Goal: Information Seeking & Learning: Learn about a topic

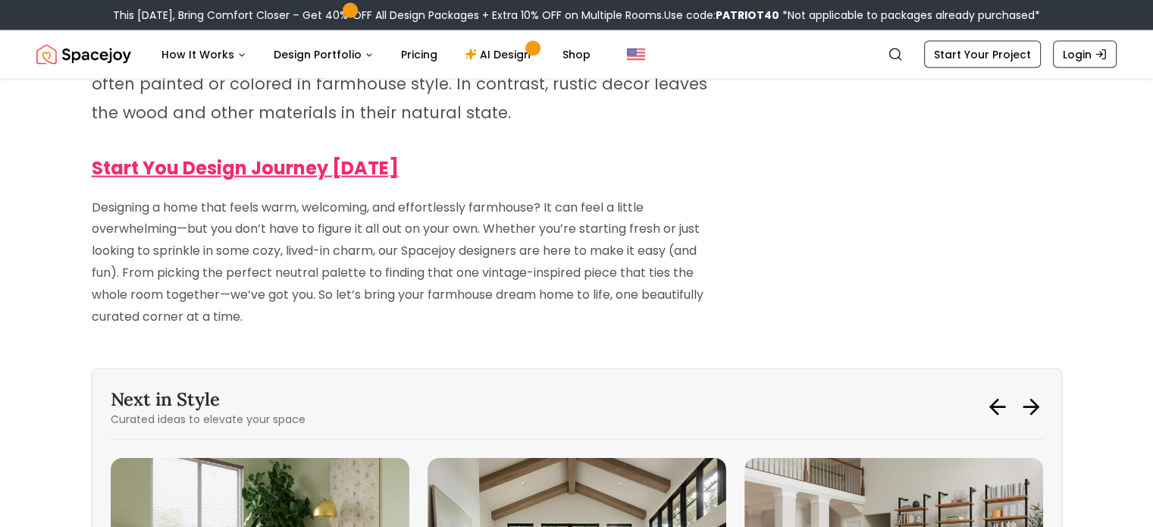
scroll to position [9277, 0]
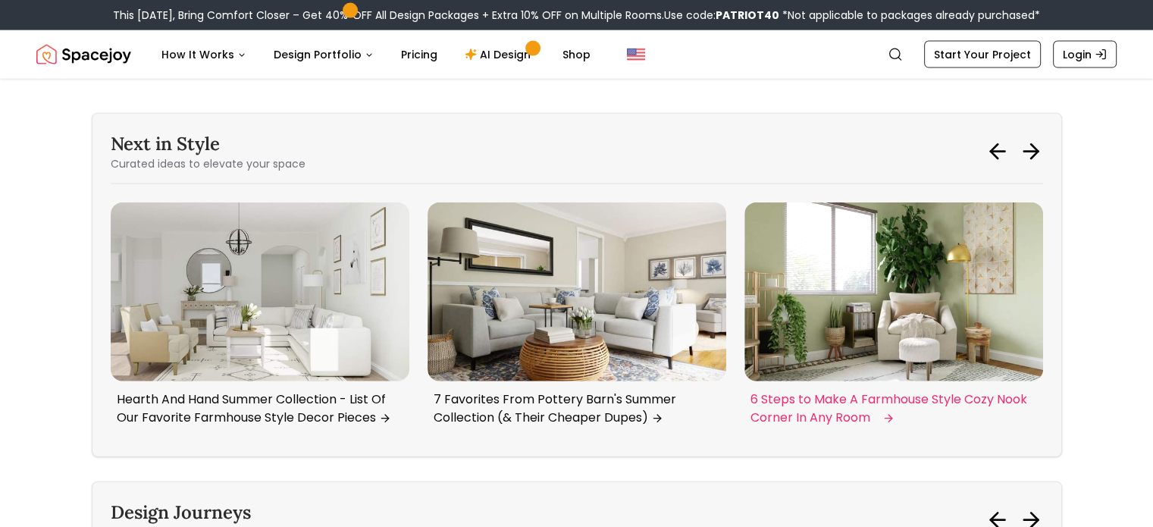
click at [772, 390] on p "6 Steps to Make A Farmhouse Style Cozy Nook Corner In Any Room" at bounding box center [890, 408] width 280 height 36
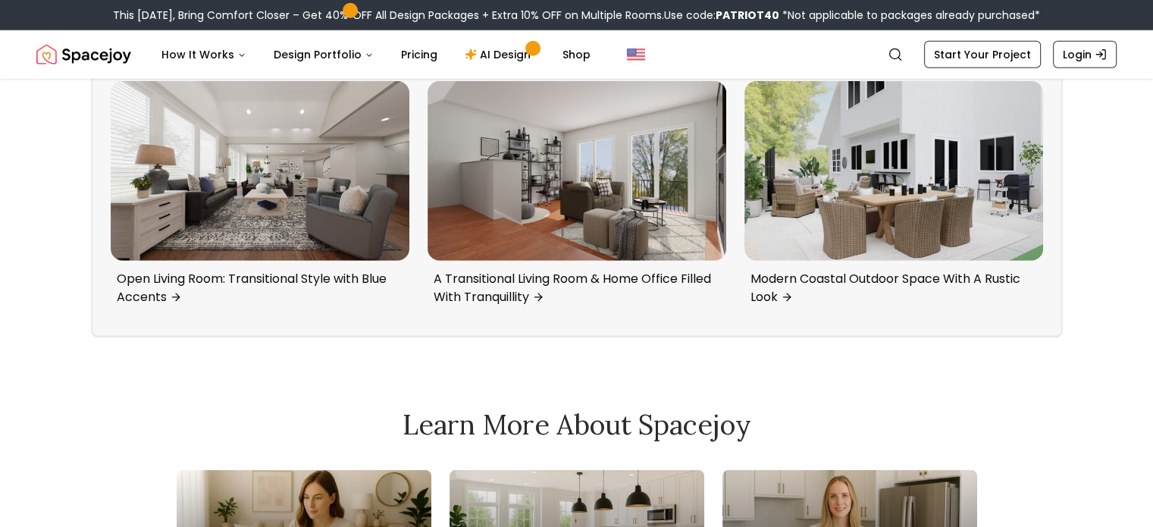
scroll to position [10489, 0]
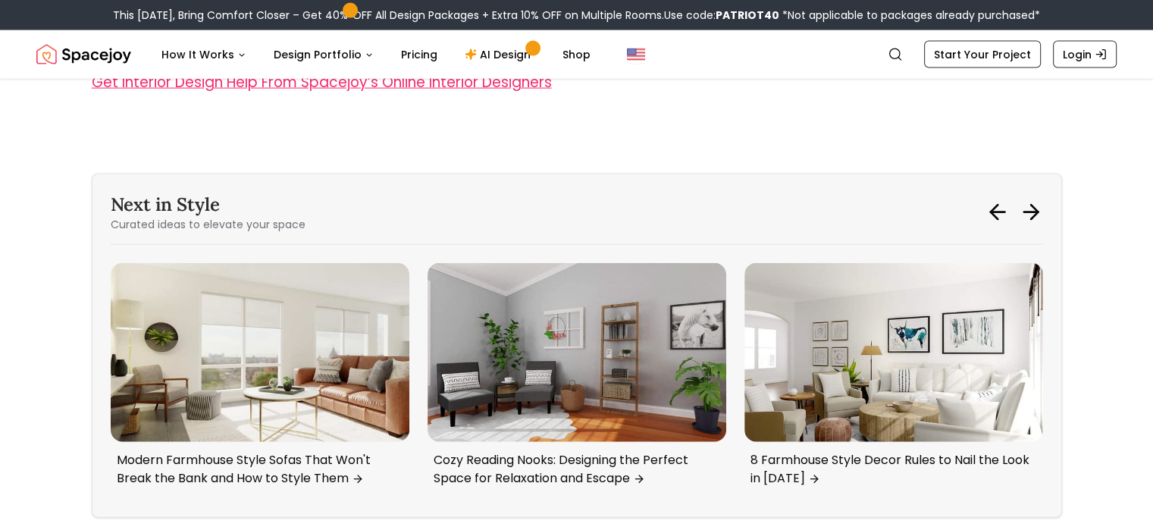
scroll to position [9125, 0]
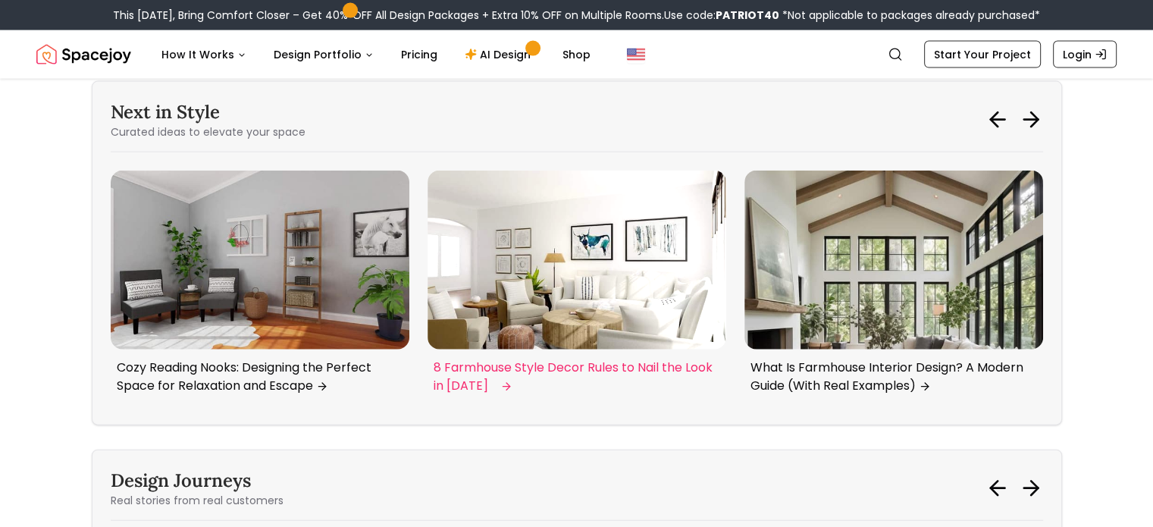
click at [562, 358] on p "8 Farmhouse Style Decor Rules to Nail the Look in [DATE]" at bounding box center [574, 376] width 280 height 36
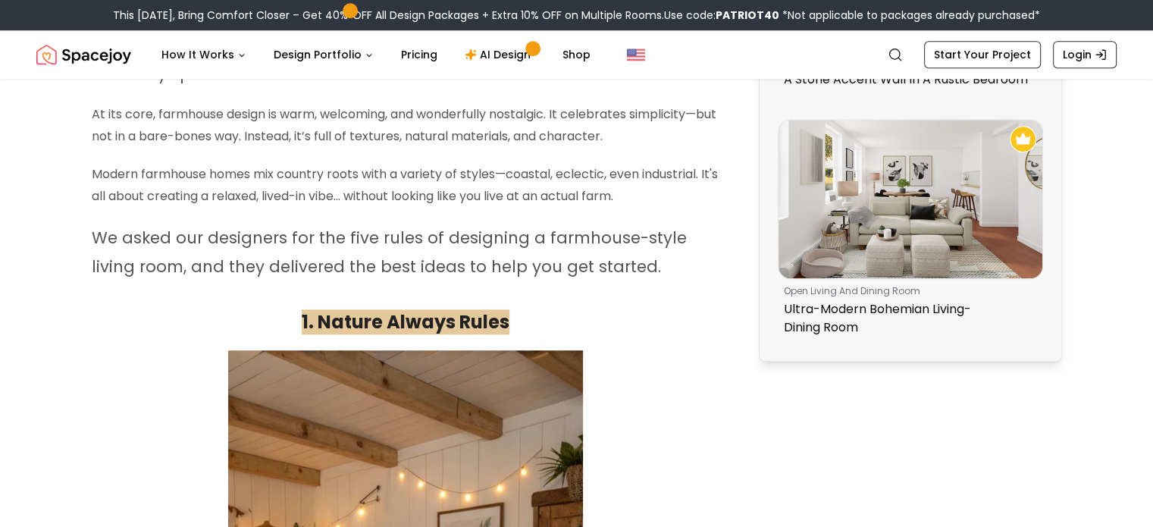
scroll to position [1091, 0]
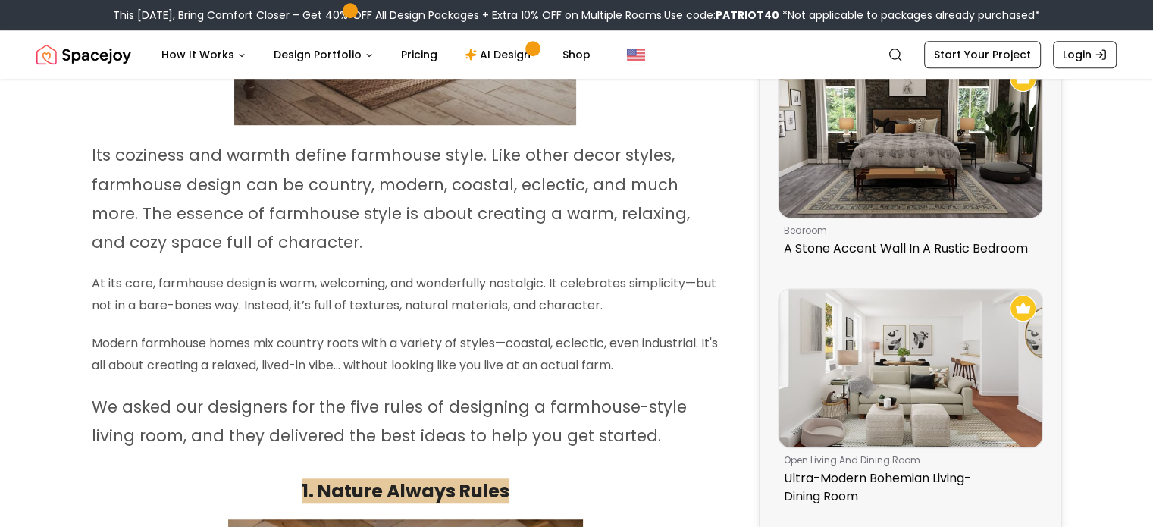
drag, startPoint x: 93, startPoint y: 159, endPoint x: 605, endPoint y: 421, distance: 574.9
drag, startPoint x: 547, startPoint y: 310, endPoint x: 582, endPoint y: 252, distance: 68.0
click at [582, 252] on p "Its coziness and warmth define farmhouse style. Like other decor styles, farmho…" at bounding box center [406, 199] width 628 height 116
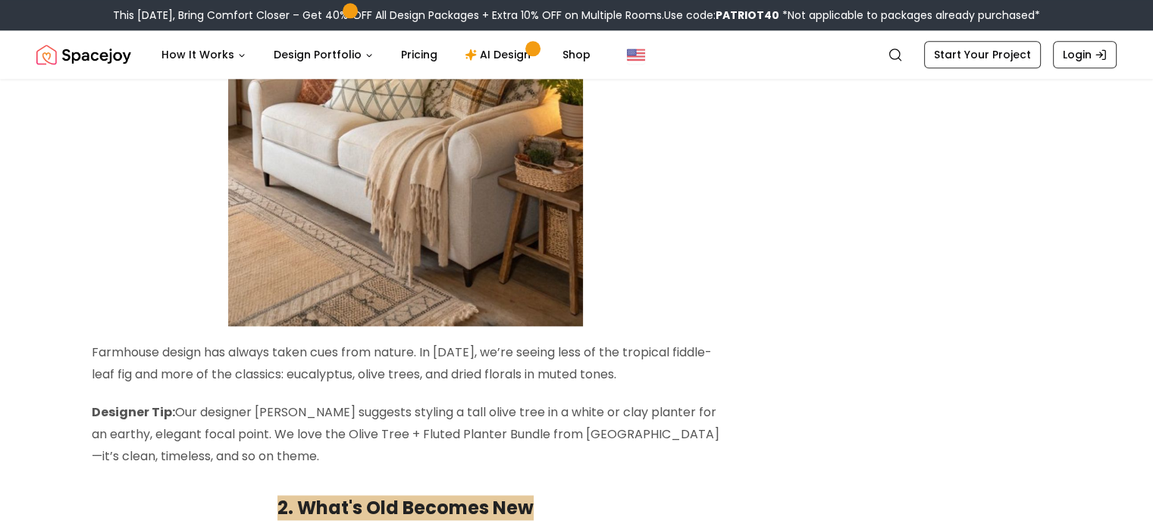
scroll to position [2001, 0]
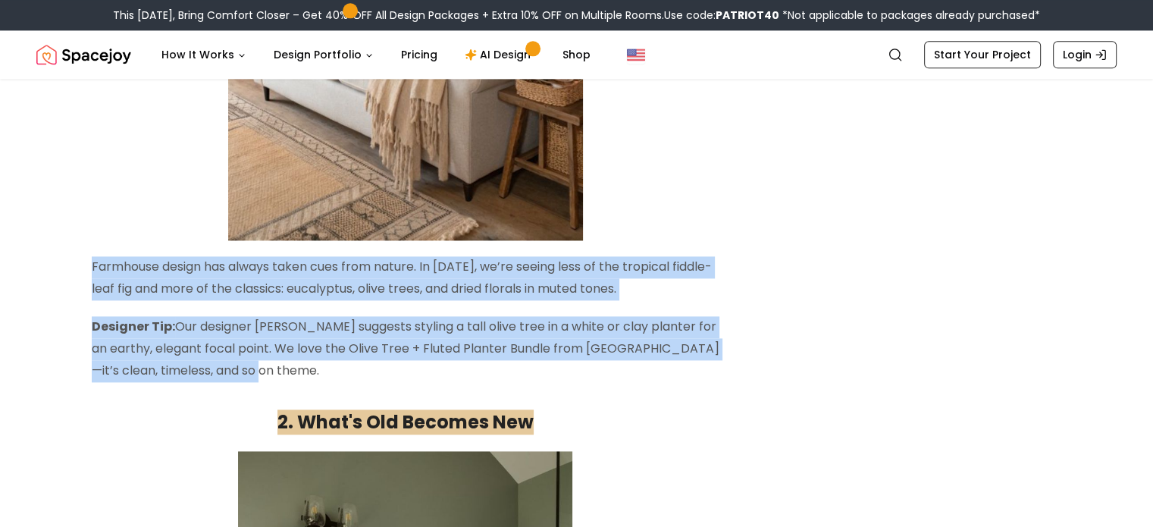
drag, startPoint x: 91, startPoint y: 268, endPoint x: 274, endPoint y: 378, distance: 214.2
copy div "Farmhouse design has always taken cues from nature. In [DATE], we’re seeing les…"
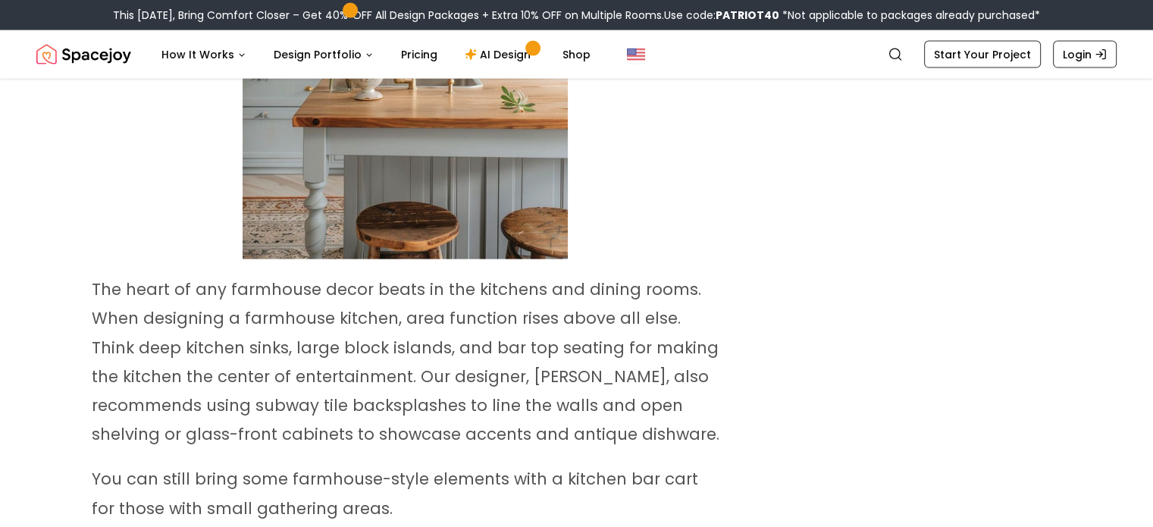
scroll to position [3441, 0]
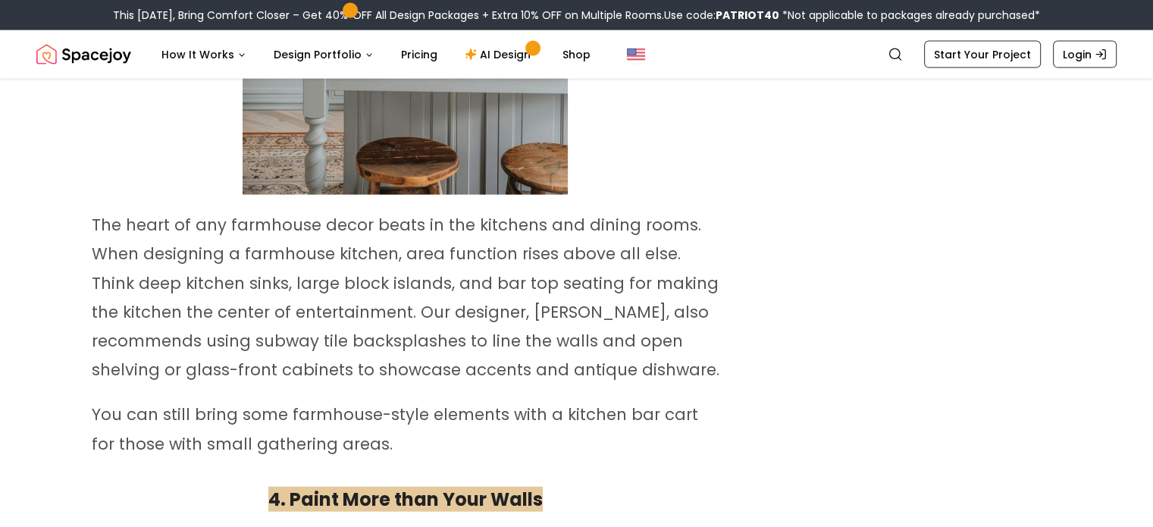
drag, startPoint x: 92, startPoint y: 227, endPoint x: 368, endPoint y: 440, distance: 348.5
copy div "The heart of any farmhouse decor beats in the kitchens and dining rooms. When d…"
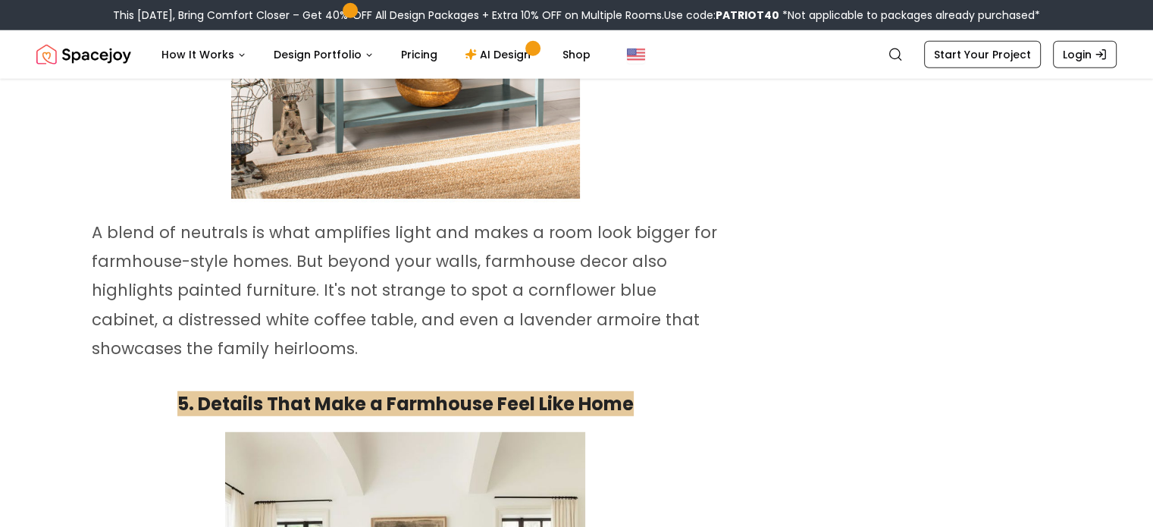
scroll to position [4123, 0]
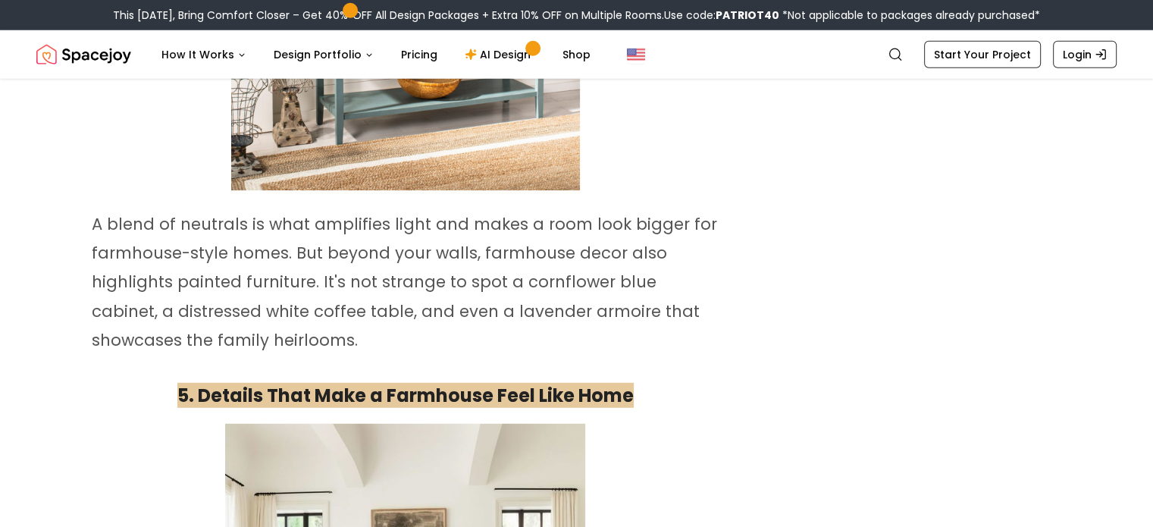
drag, startPoint x: 84, startPoint y: 222, endPoint x: 277, endPoint y: 350, distance: 231.2
copy span "A blend of neutrals is what amplifies light and makes a room look bigger for fa…"
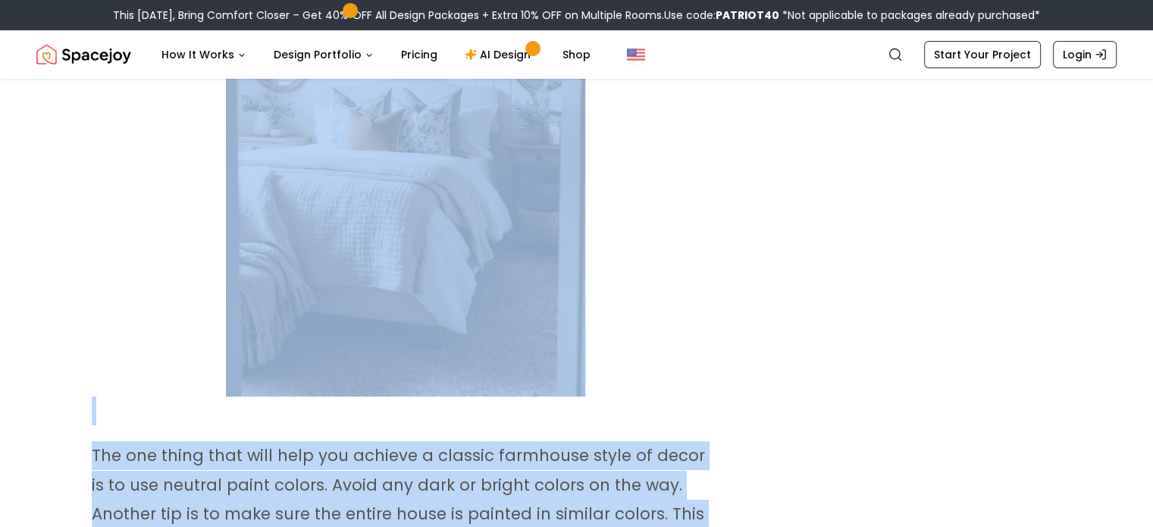
scroll to position [5530, 0]
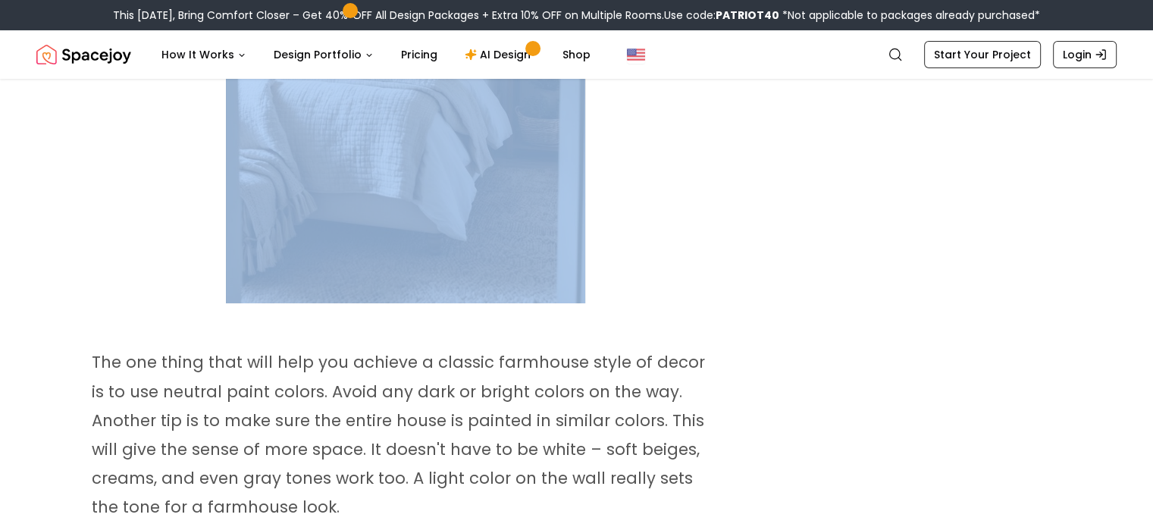
drag, startPoint x: 93, startPoint y: 360, endPoint x: 650, endPoint y: 193, distance: 581.5
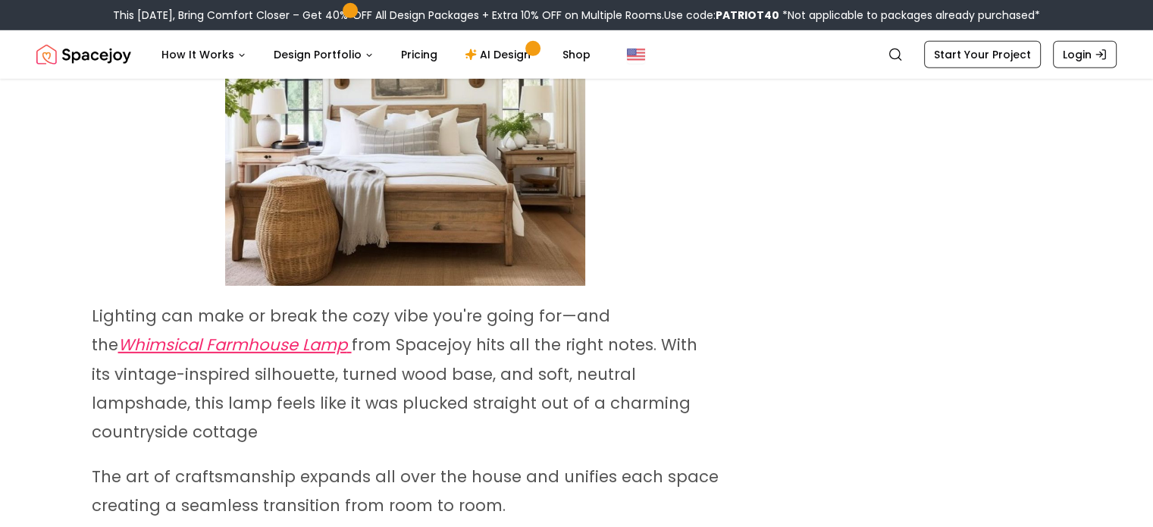
click at [704, 193] on span at bounding box center [406, 106] width 628 height 360
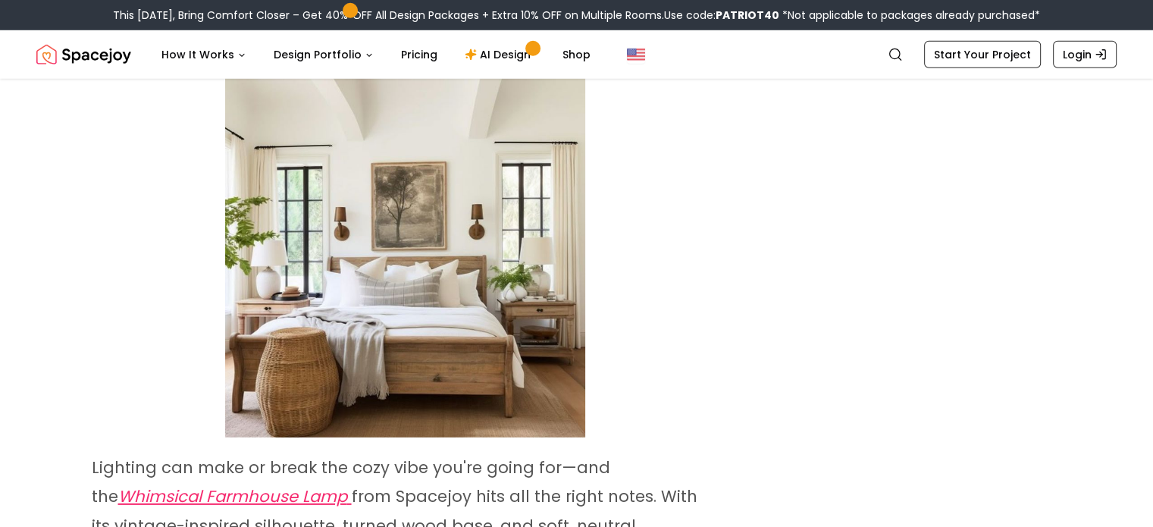
scroll to position [4697, 0]
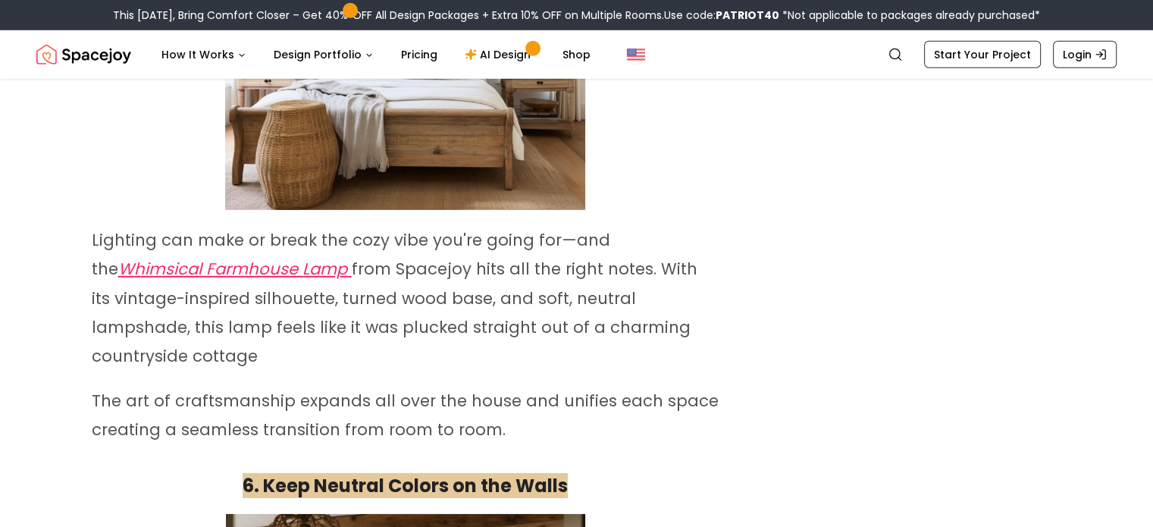
drag, startPoint x: 120, startPoint y: 251, endPoint x: 623, endPoint y: 396, distance: 523.7
copy div "Lighting can make or break the cozy vibe you're going for—and the Whimsical Far…"
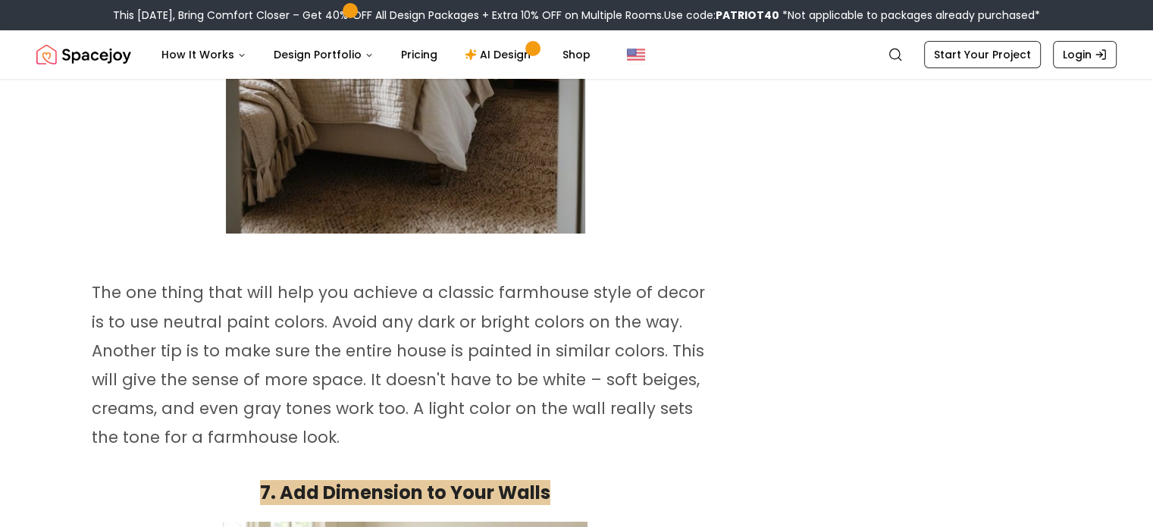
scroll to position [5682, 0]
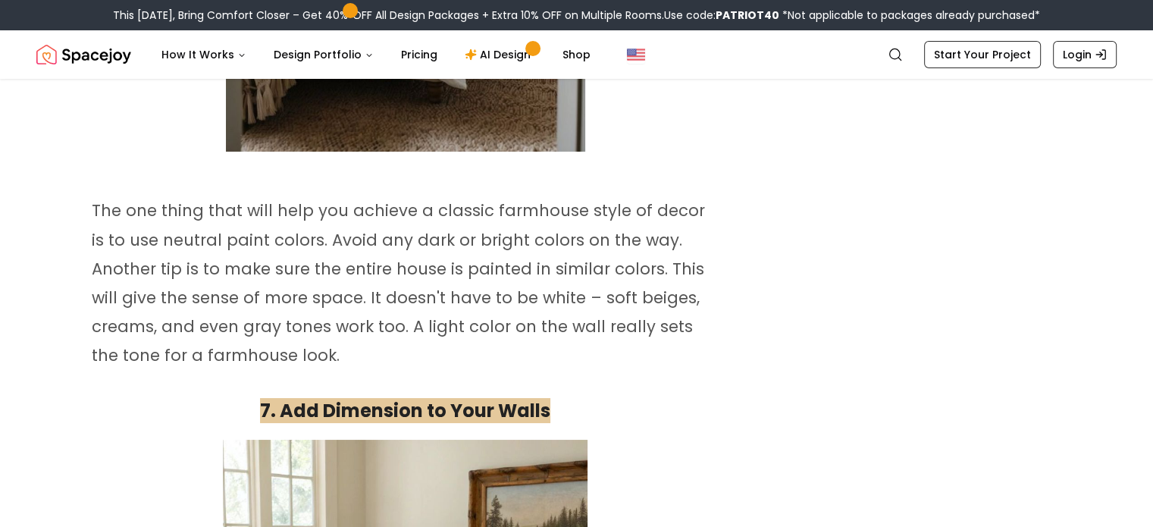
drag, startPoint x: 92, startPoint y: 173, endPoint x: 252, endPoint y: 333, distance: 226.2
click at [252, 333] on p "The one thing that will help you achieve a classic farmhouse style of decor is …" at bounding box center [406, 283] width 628 height 174
copy span "The one thing that will help you achieve a classic farmhouse style of decor is …"
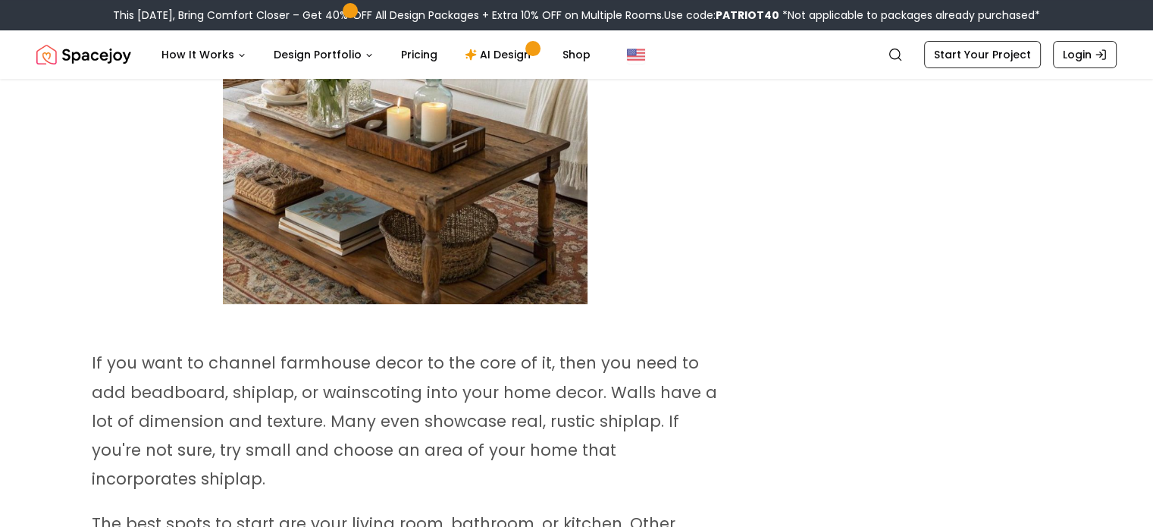
scroll to position [6516, 0]
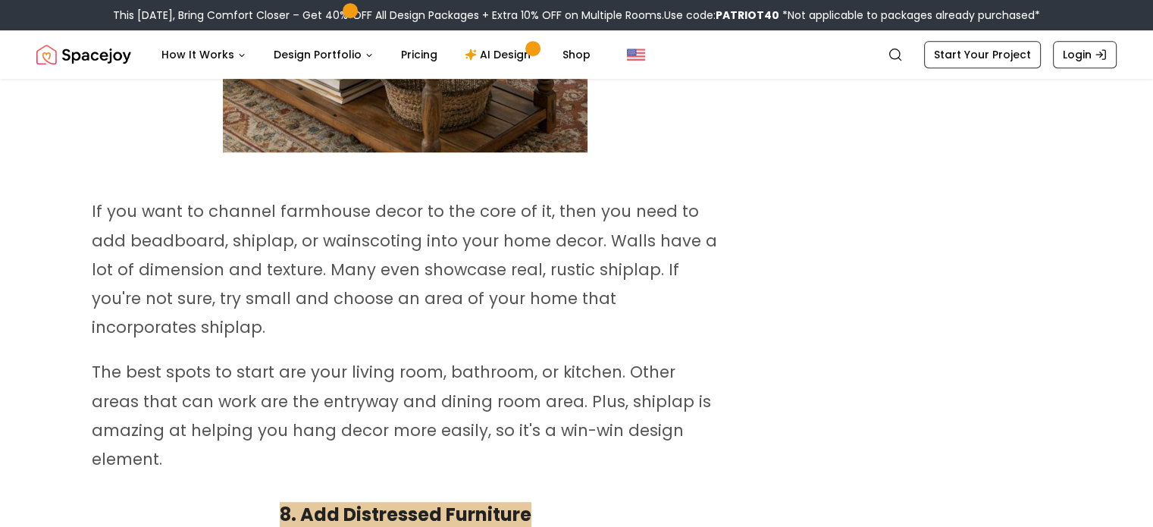
drag, startPoint x: 90, startPoint y: 180, endPoint x: 297, endPoint y: 396, distance: 299.7
copy div "If you want to channel farmhouse decor to the core of it, then you need to add …"
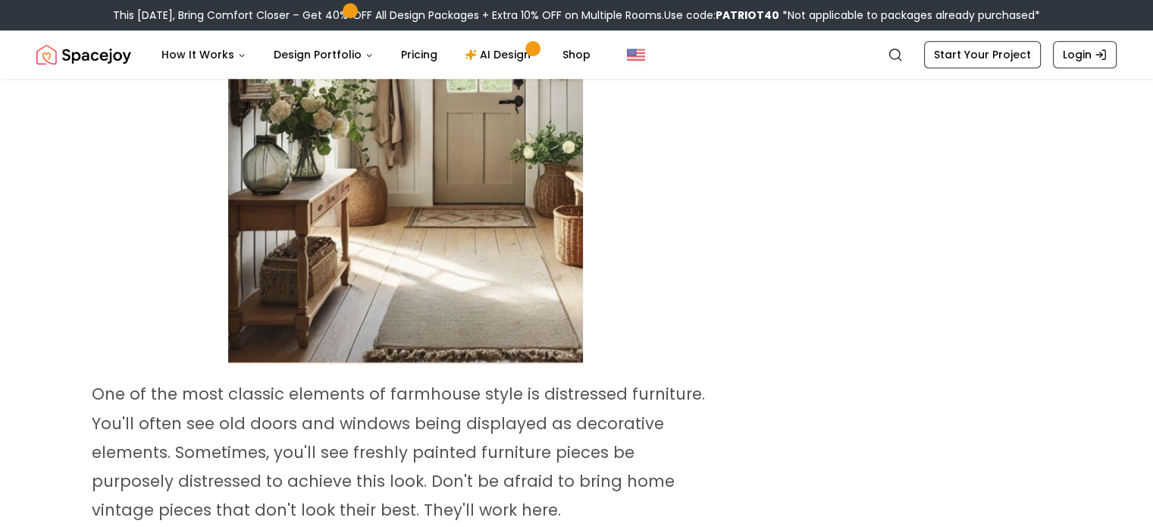
scroll to position [7274, 0]
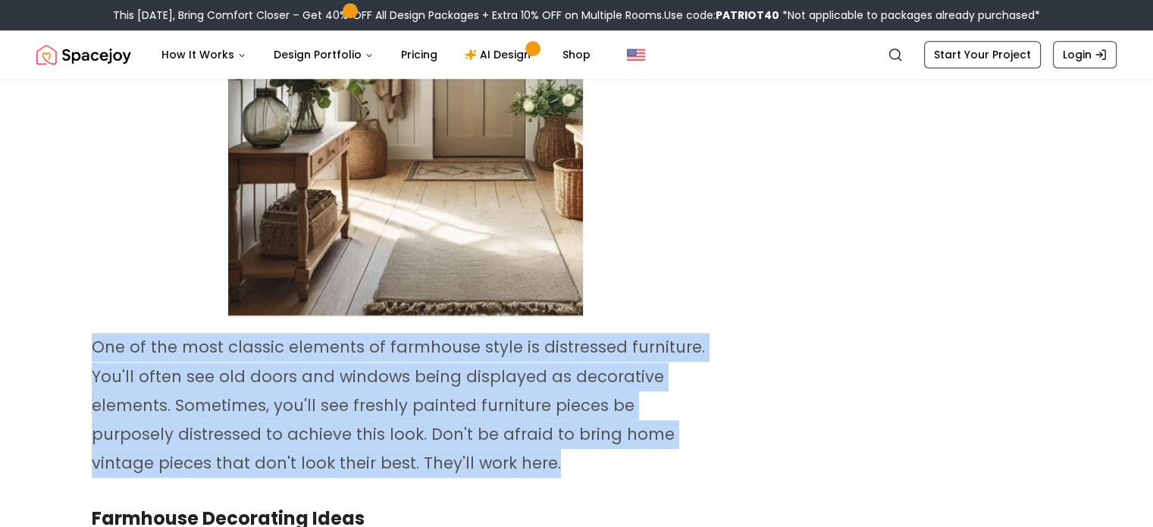
drag, startPoint x: 93, startPoint y: 296, endPoint x: 425, endPoint y: 406, distance: 349.9
click at [425, 406] on span "One of the most classic elements of farmhouse style is distressed furniture. Yo…" at bounding box center [398, 405] width 613 height 138
copy span "One of the most classic elements of farmhouse style is distressed furniture. Yo…"
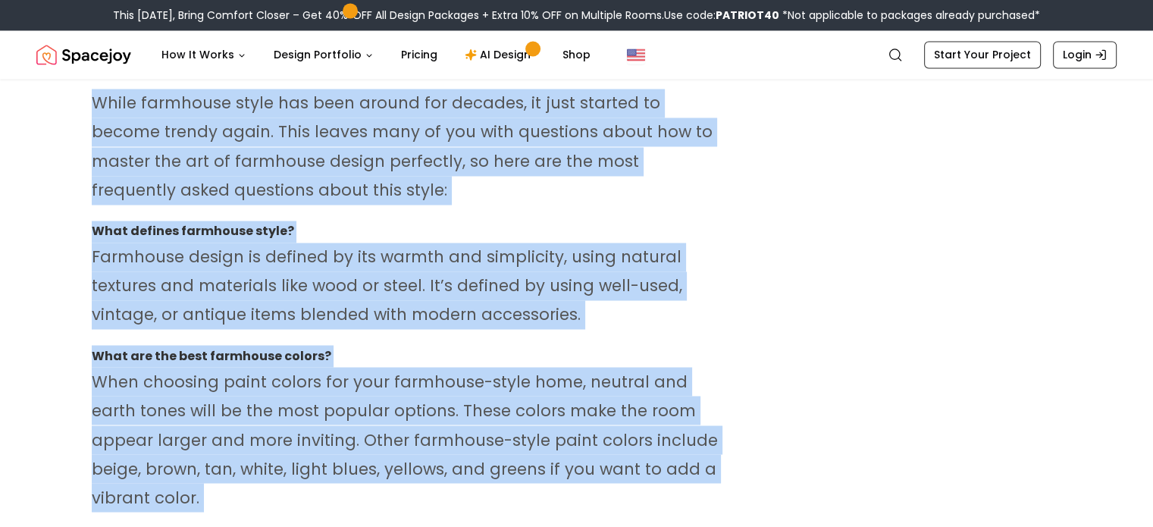
scroll to position [8306, 0]
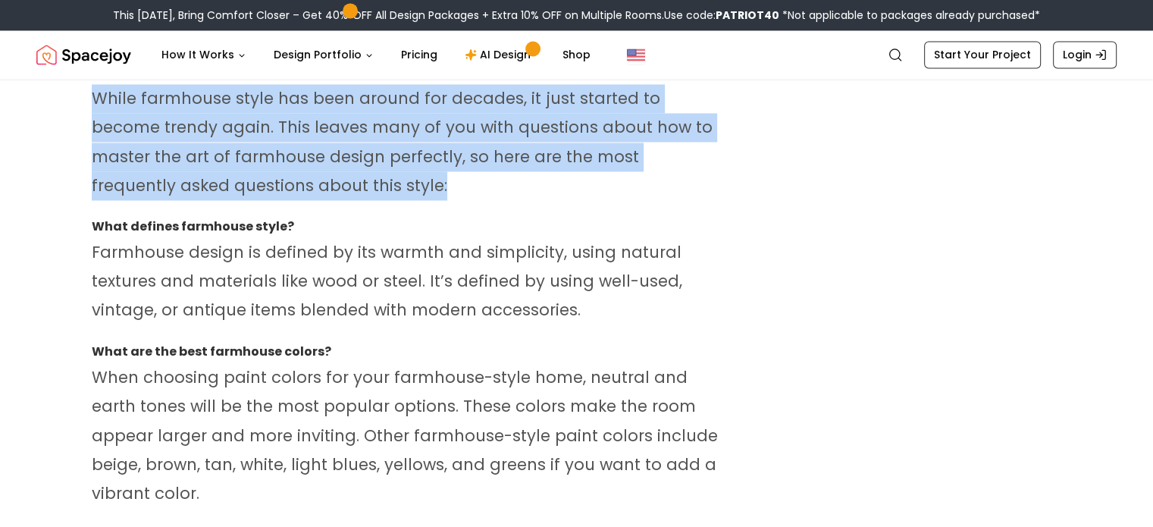
drag, startPoint x: 95, startPoint y: 121, endPoint x: 457, endPoint y: 159, distance: 363.6
copy div "Lore ips dolo sitametco adipiscing elits do eius tem incidid u laboreetd magnaa…"
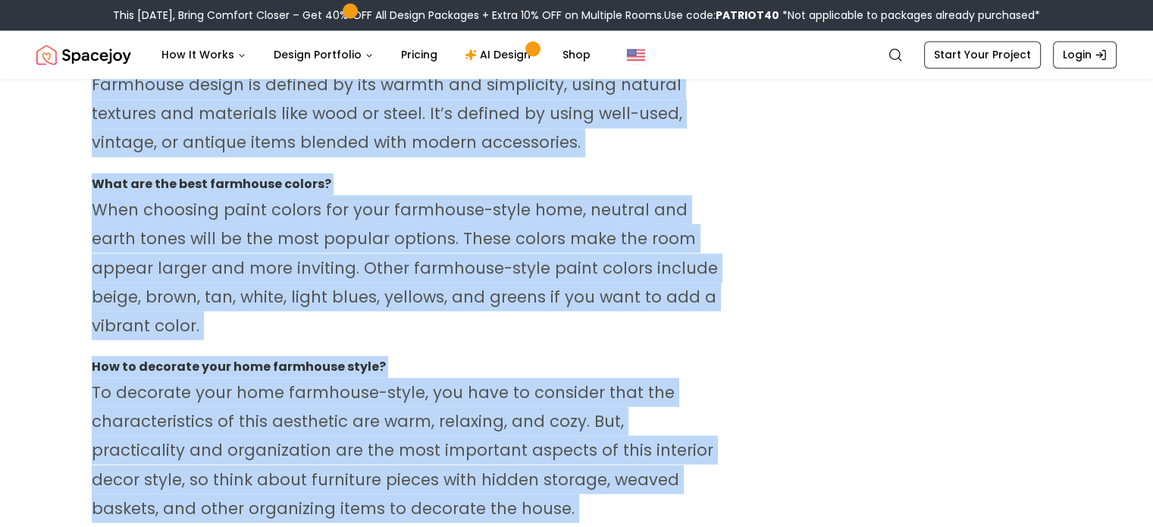
scroll to position [9040, 0]
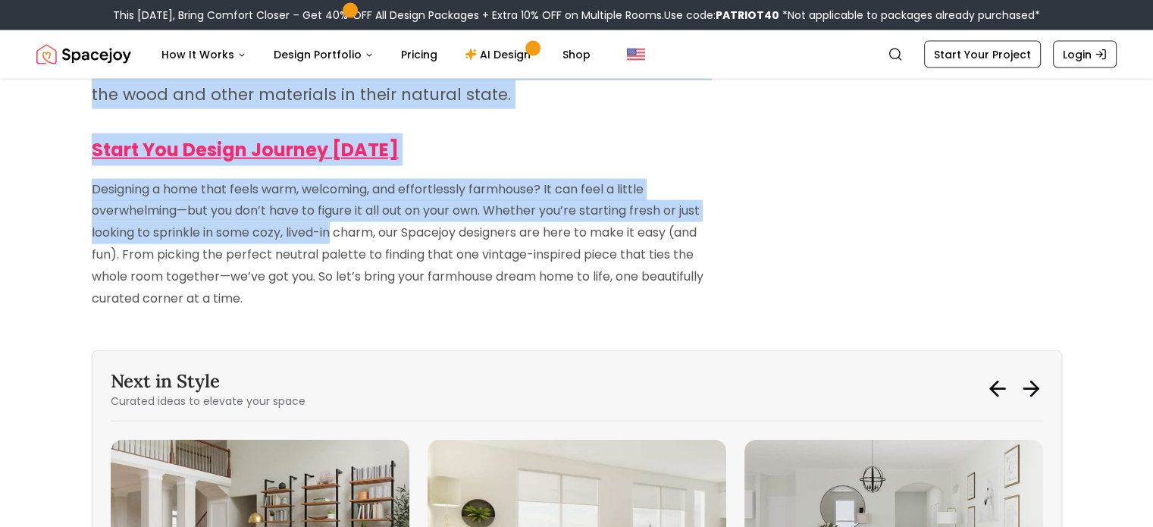
drag, startPoint x: 89, startPoint y: 186, endPoint x: 333, endPoint y: 204, distance: 244.7
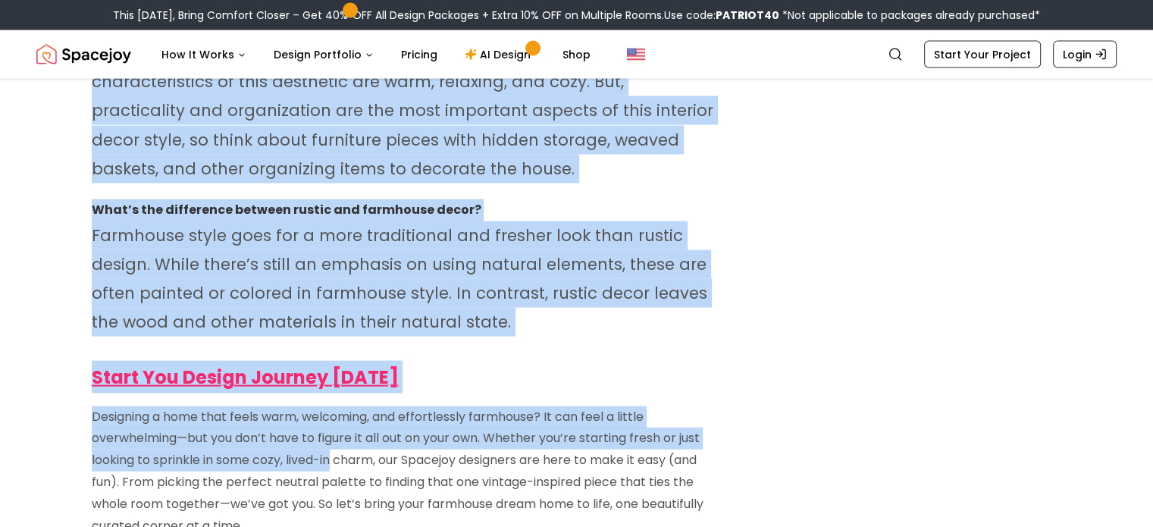
copy div "Lore ipsumdo sitametco adipi? Elitseddo eiusmo te incidid ut lab etdolo mag ali…"
